Goal: Transaction & Acquisition: Purchase product/service

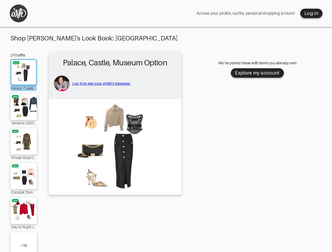
click at [166, 129] on img at bounding box center [114, 147] width 127 height 90
click at [311, 13] on div "Log in" at bounding box center [311, 13] width 14 height 6
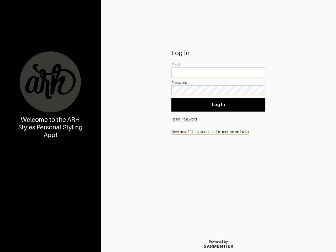
click at [24, 107] on div at bounding box center [50, 81] width 63 height 63
click at [24, 142] on div "Welcome to the ARH Styles Personal Styling App!" at bounding box center [50, 126] width 101 height 252
click at [24, 176] on div "Welcome to the ARH Styles Personal Styling App!" at bounding box center [50, 126] width 101 height 252
click at [24, 211] on div "Welcome to the ARH Styles Personal Styling App!" at bounding box center [50, 126] width 101 height 252
click at [24, 242] on div "Welcome to the ARH Styles Personal Styling App!" at bounding box center [50, 126] width 101 height 252
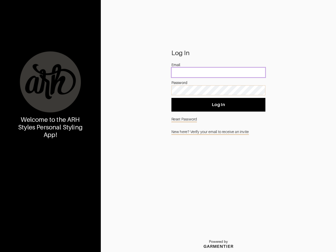
click at [257, 73] on input "email" at bounding box center [219, 73] width 94 height 10
